Goal: Transaction & Acquisition: Purchase product/service

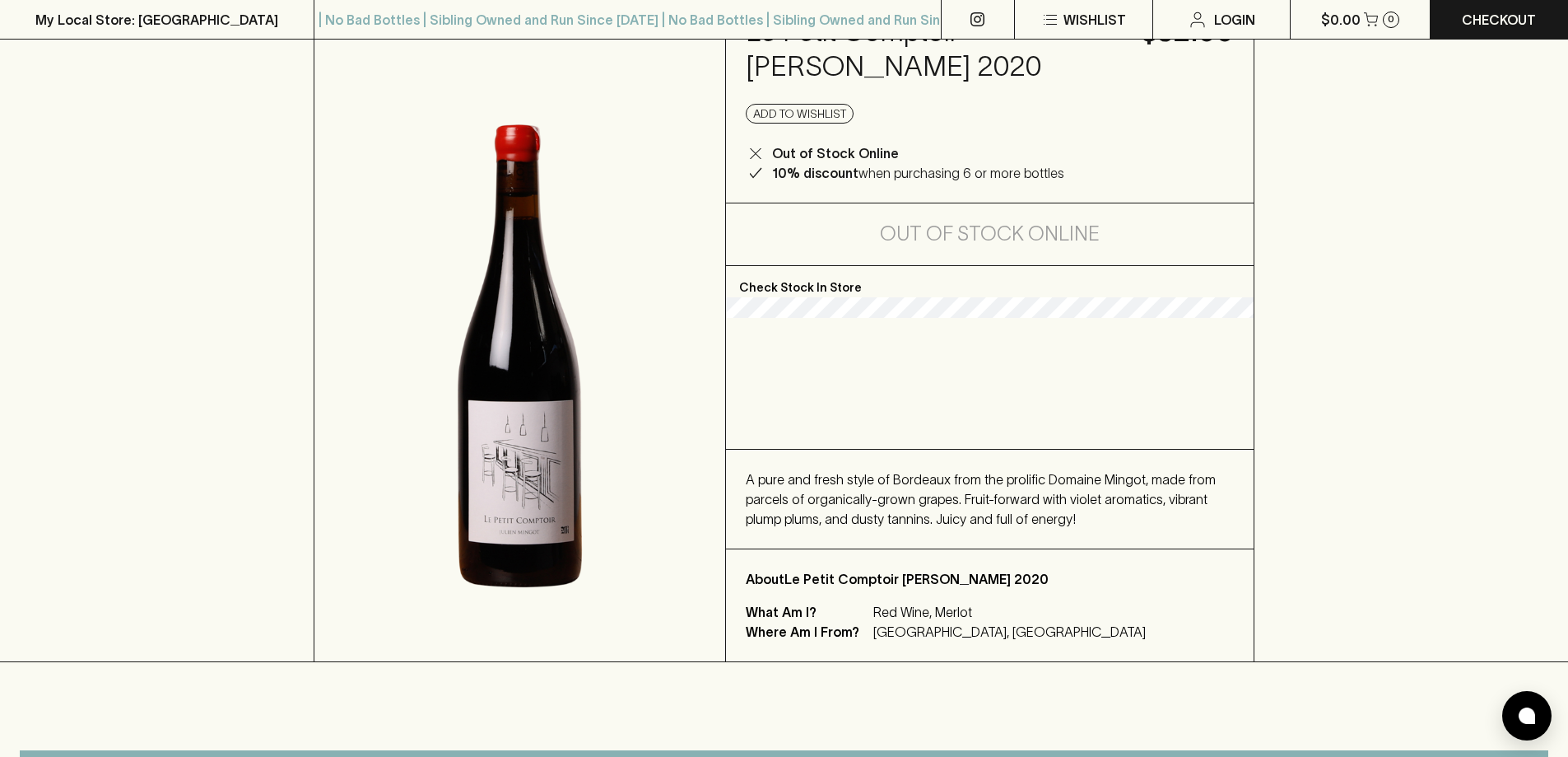
scroll to position [247, 0]
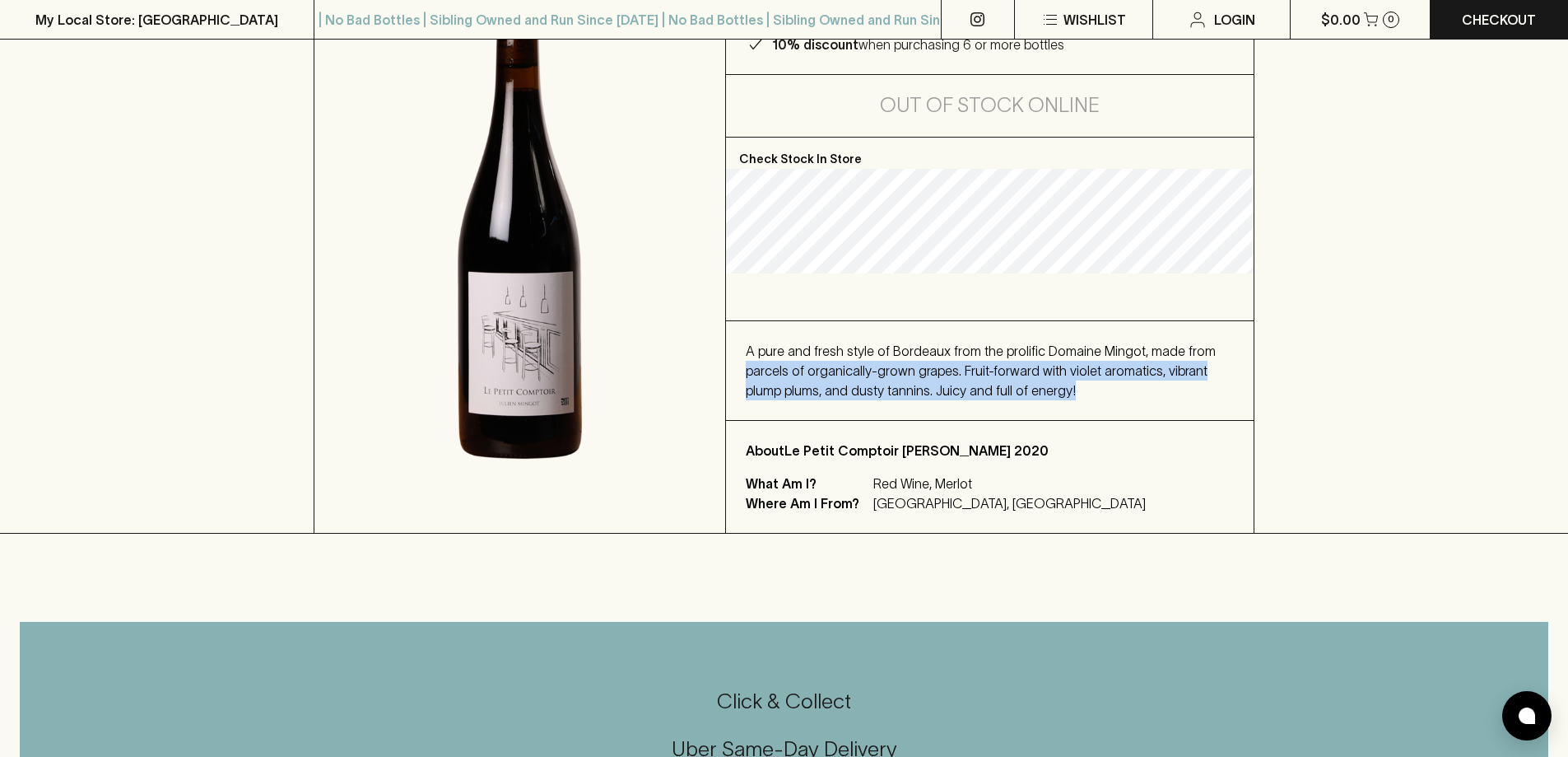
drag, startPoint x: 746, startPoint y: 367, endPoint x: 1053, endPoint y: 400, distance: 308.8
click at [1053, 400] on div "A pure and fresh style of Bordeaux from the prolific Domaine Mingot, made from …" at bounding box center [990, 371] width 489 height 59
click at [1064, 391] on div "A pure and fresh style of Bordeaux from the prolific Domaine Mingot, made from …" at bounding box center [990, 371] width 489 height 59
drag, startPoint x: 1064, startPoint y: 391, endPoint x: 745, endPoint y: 352, distance: 321.4
click at [745, 352] on div "A pure and fresh style of Bordeaux from the prolific Domaine Mingot, made from …" at bounding box center [989, 371] width 527 height 99
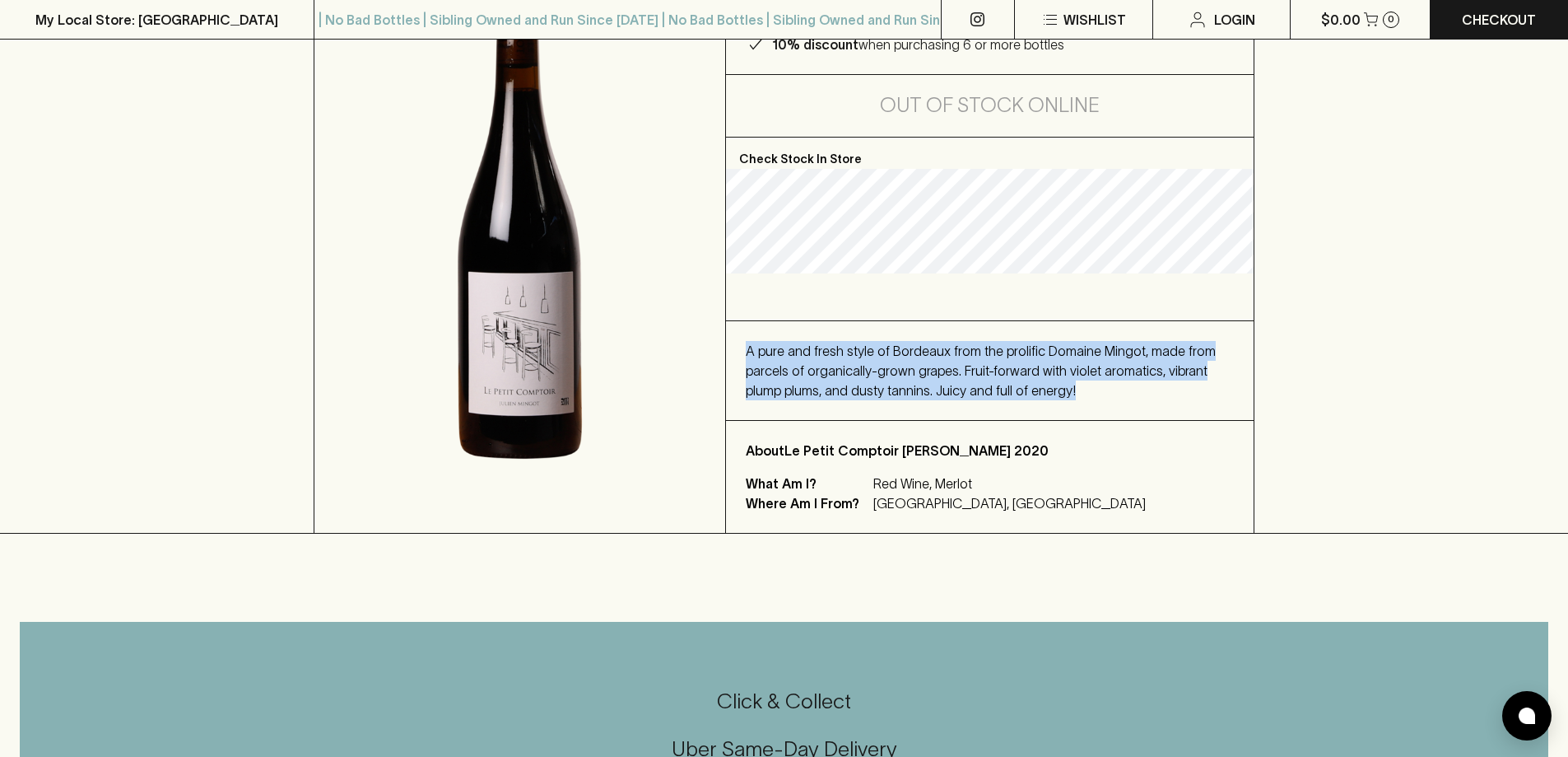
click at [745, 352] on div "A pure and fresh style of Bordeaux from the prolific Domaine Mingot, made from …" at bounding box center [989, 371] width 527 height 99
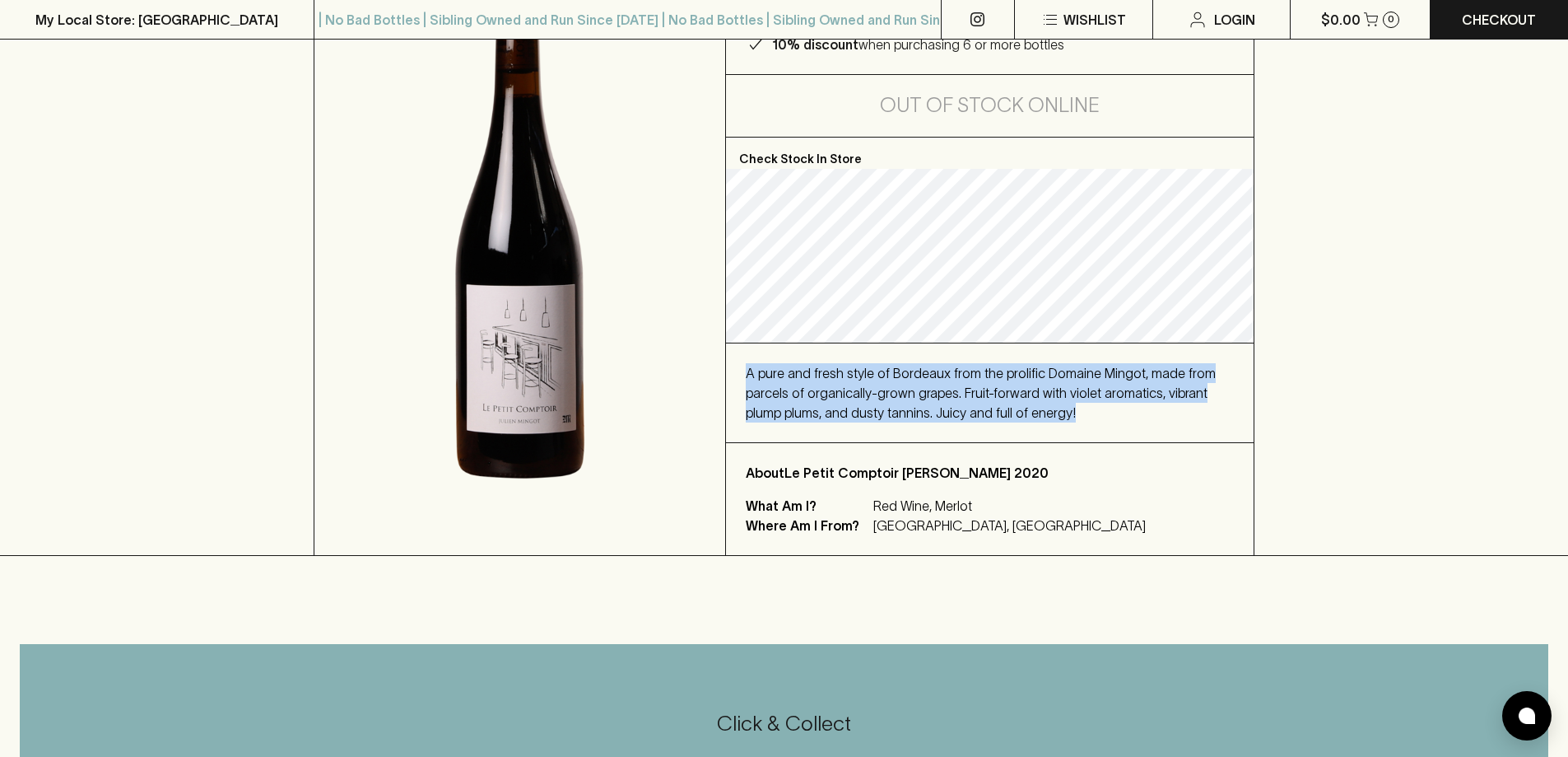
drag, startPoint x: 745, startPoint y: 352, endPoint x: 1053, endPoint y: 412, distance: 313.8
click at [1053, 412] on div "A pure and fresh style of Bordeaux from the prolific Domaine Mingot, made from …" at bounding box center [989, 393] width 527 height 99
click at [1053, 412] on div "A pure and fresh style of Bordeaux from the prolific Domaine Mingot, made from …" at bounding box center [990, 393] width 489 height 59
drag, startPoint x: 1053, startPoint y: 412, endPoint x: 756, endPoint y: 379, distance: 298.8
click at [756, 379] on div "A pure and fresh style of Bordeaux from the prolific Domaine Mingot, made from …" at bounding box center [990, 393] width 489 height 59
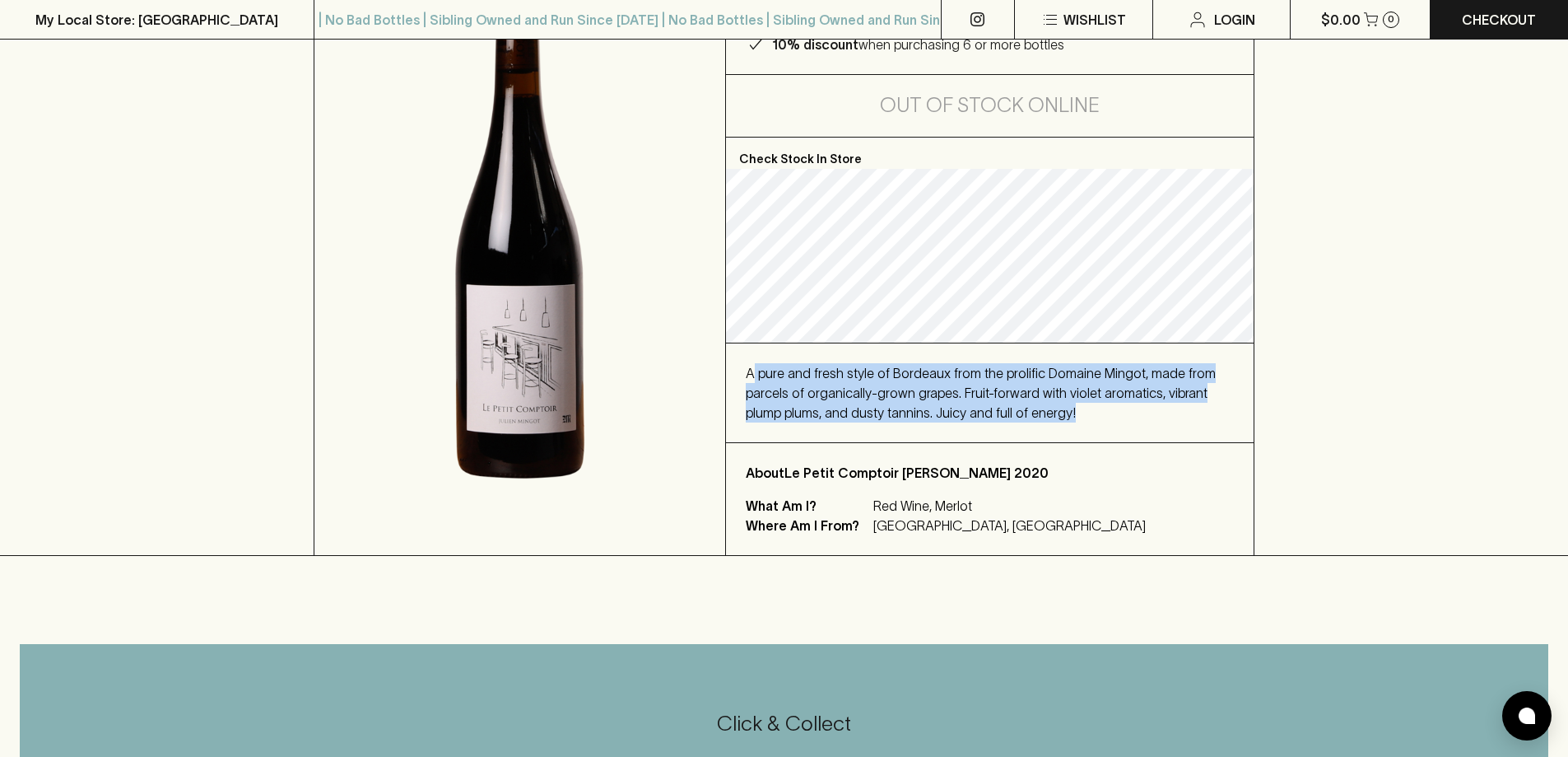
click at [756, 379] on span "A pure and fresh style of Bordeaux from the prolific Domaine Mingot, made from …" at bounding box center [981, 393] width 470 height 54
